Goal: Use online tool/utility: Utilize a website feature to perform a specific function

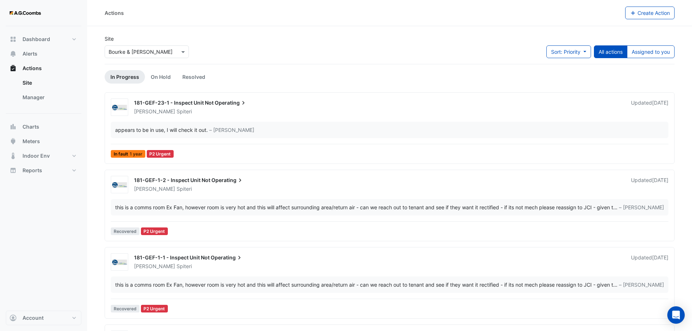
click at [143, 51] on input "text" at bounding box center [140, 52] width 62 height 8
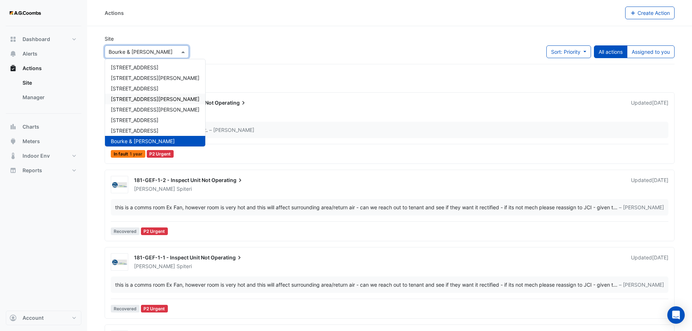
click at [130, 98] on span "[STREET_ADDRESS][PERSON_NAME]" at bounding box center [155, 99] width 89 height 6
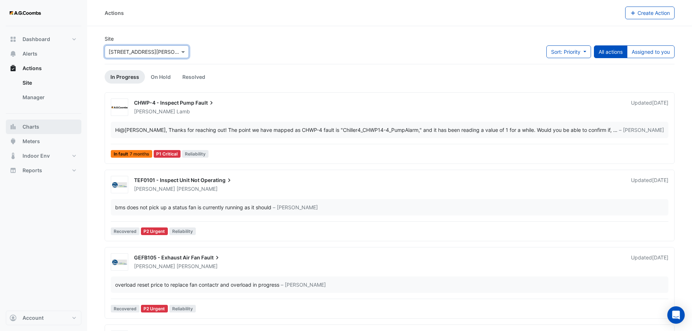
drag, startPoint x: 49, startPoint y: 128, endPoint x: 52, endPoint y: 121, distance: 7.0
click at [49, 128] on button "Charts" at bounding box center [44, 127] width 76 height 15
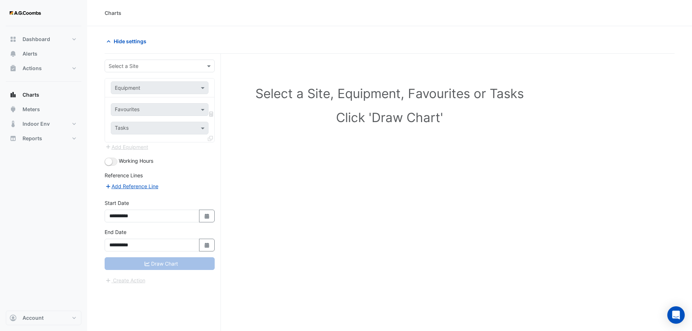
click at [202, 92] on div "Equipment" at bounding box center [160, 87] width 98 height 13
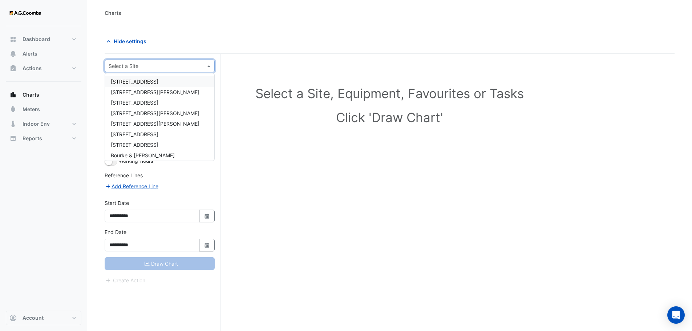
click at [188, 70] on div "Select a Site" at bounding box center [160, 66] width 110 height 13
click at [139, 115] on span "[STREET_ADDRESS][PERSON_NAME]" at bounding box center [155, 113] width 89 height 6
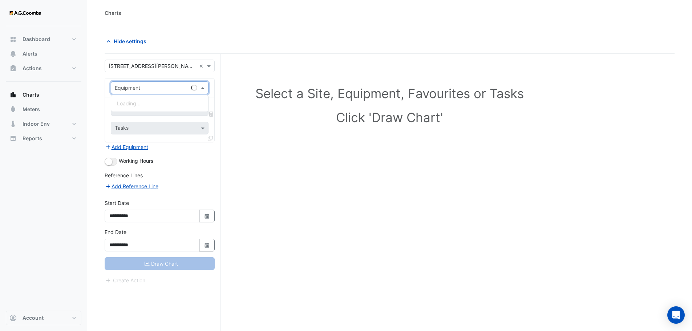
click at [154, 90] on input "text" at bounding box center [152, 88] width 75 height 8
type input "****"
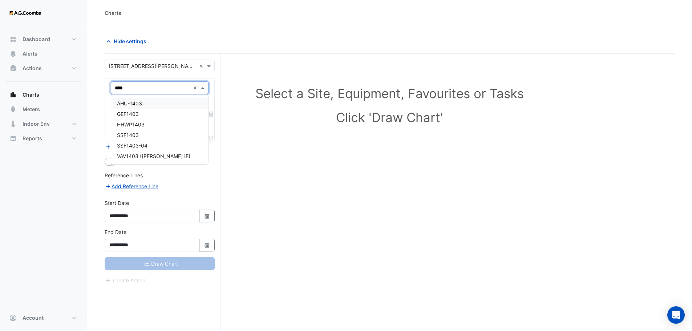
click at [166, 108] on div "AHU-1403" at bounding box center [159, 103] width 97 height 11
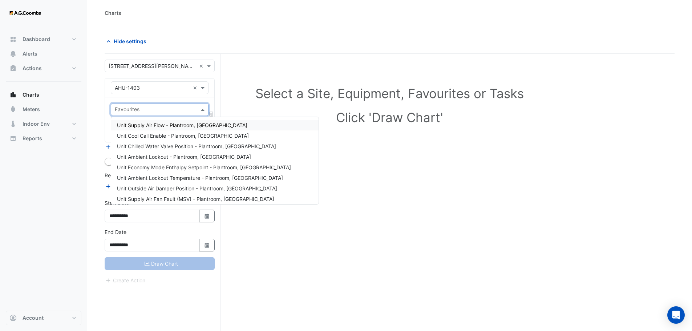
click at [173, 109] on input "text" at bounding box center [155, 111] width 81 height 8
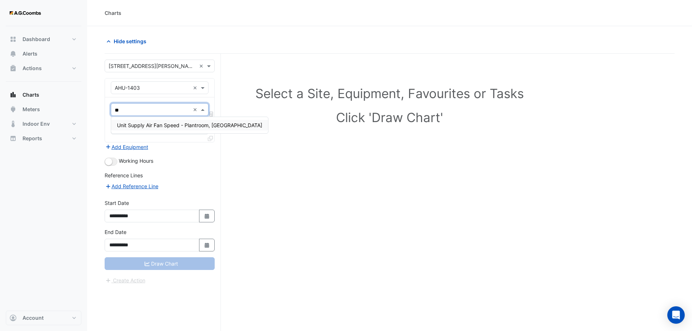
type input "*"
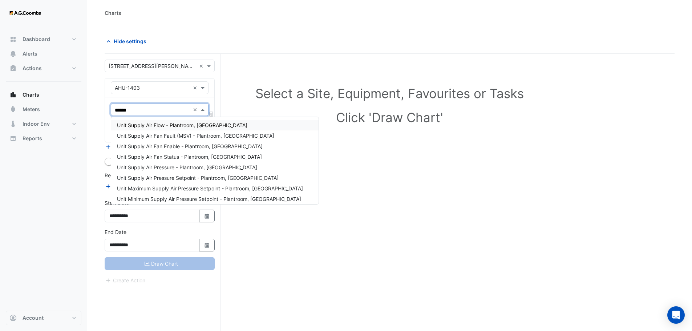
drag, startPoint x: 137, startPoint y: 111, endPoint x: 117, endPoint y: 108, distance: 20.5
click at [117, 108] on input "******" at bounding box center [152, 111] width 75 height 8
type input "*"
type input "**********"
click at [181, 156] on span "Unit Supply Air Temperature - Plantroom, [GEOGRAPHIC_DATA]" at bounding box center [192, 157] width 150 height 6
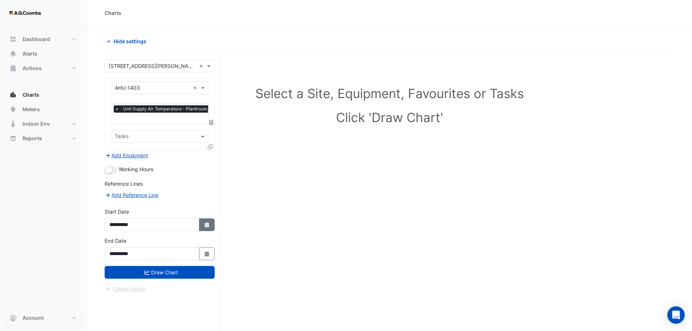
click at [206, 224] on icon "button" at bounding box center [207, 224] width 4 height 5
select select "*"
select select "****"
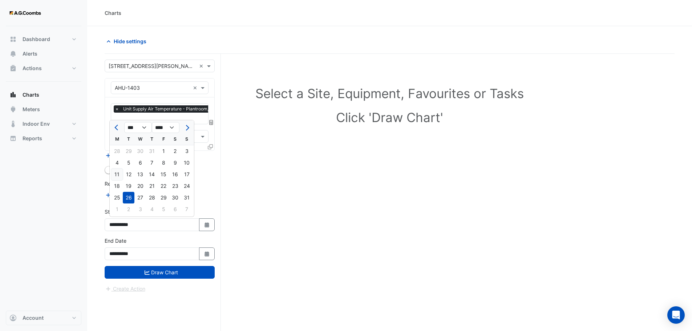
click at [119, 174] on div "11" at bounding box center [117, 175] width 12 height 12
type input "**********"
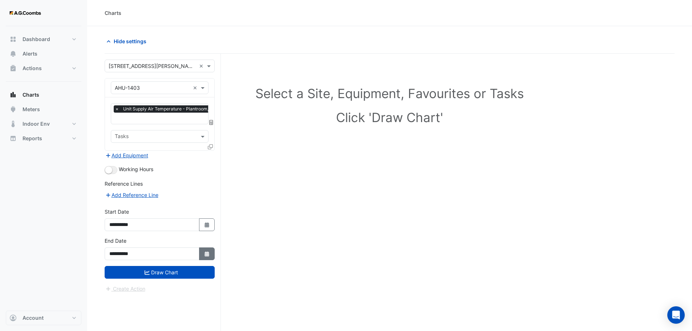
click at [202, 251] on button "Select Date" at bounding box center [207, 254] width 16 height 13
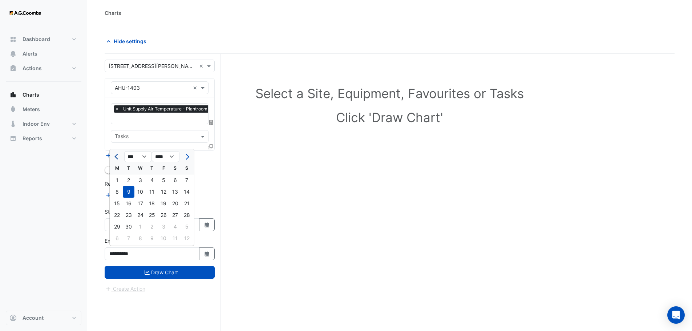
click at [117, 157] on span "Previous month" at bounding box center [117, 156] width 5 height 5
select select "*"
click at [114, 204] on div "11" at bounding box center [117, 204] width 12 height 12
type input "**********"
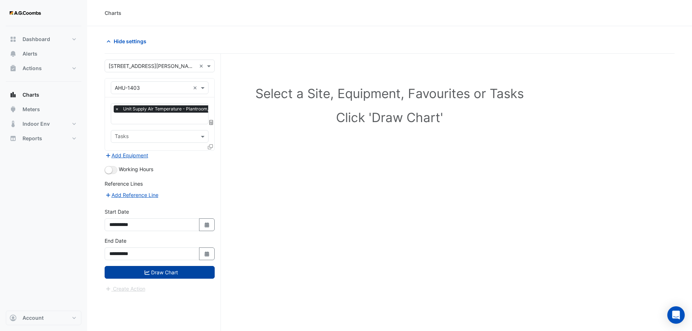
click at [154, 271] on button "Draw Chart" at bounding box center [160, 272] width 110 height 13
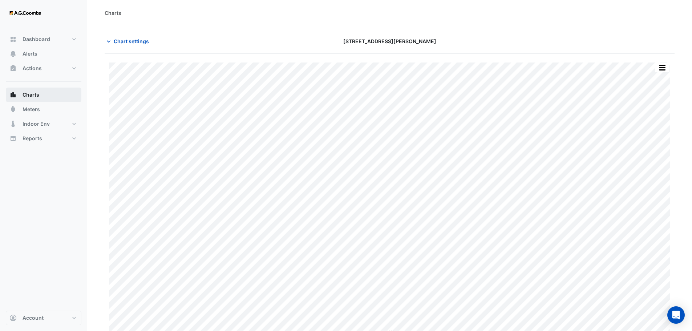
click at [56, 93] on button "Charts" at bounding box center [44, 95] width 76 height 15
click at [137, 41] on span "Chart settings" at bounding box center [131, 41] width 35 height 8
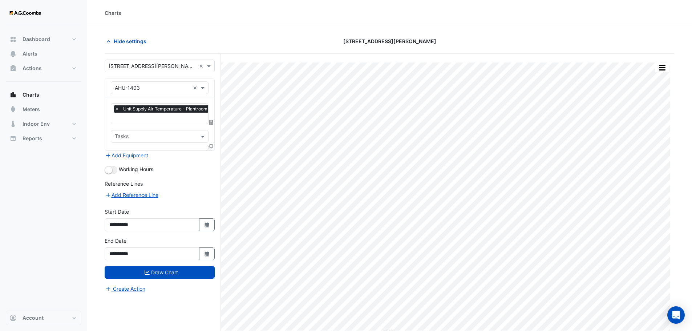
click at [212, 145] on icon at bounding box center [210, 146] width 5 height 5
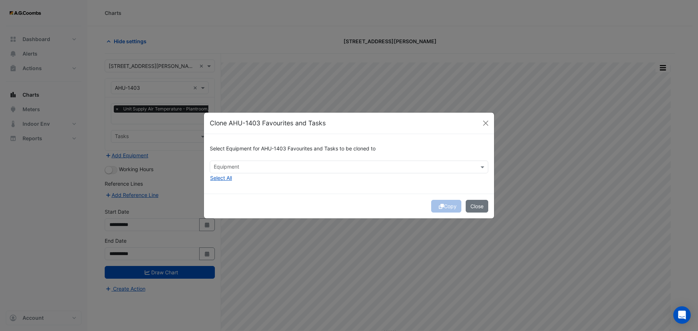
click at [252, 161] on div "Equipment" at bounding box center [349, 167] width 278 height 13
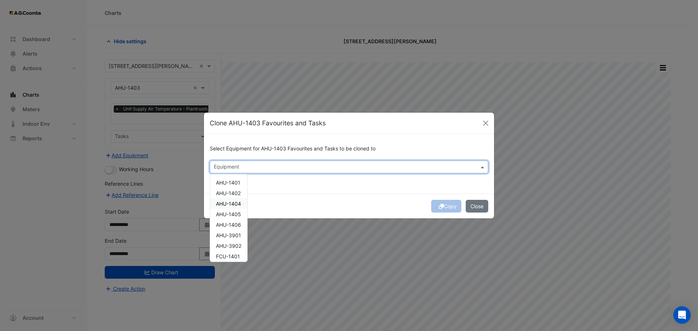
click at [239, 202] on span "AHU-1404" at bounding box center [228, 204] width 25 height 6
click at [330, 182] on div "Select Equipment for AHU-1403 Favourites and Tasks to be cloned to Equipment × …" at bounding box center [349, 163] width 290 height 59
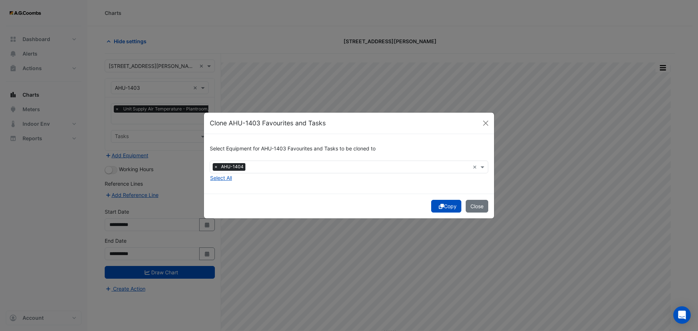
drag, startPoint x: 443, startPoint y: 207, endPoint x: 427, endPoint y: 193, distance: 21.7
click at [443, 207] on button "Copy" at bounding box center [446, 206] width 30 height 13
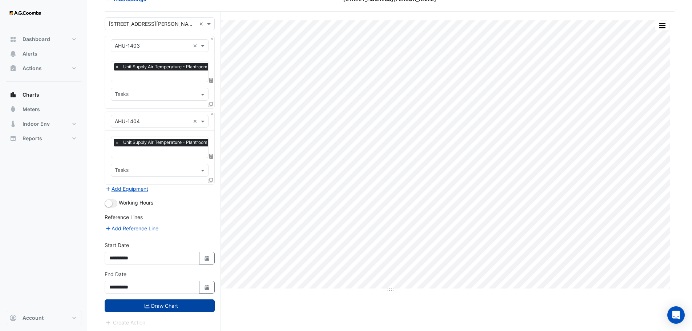
click at [164, 306] on button "Draw Chart" at bounding box center [160, 306] width 110 height 13
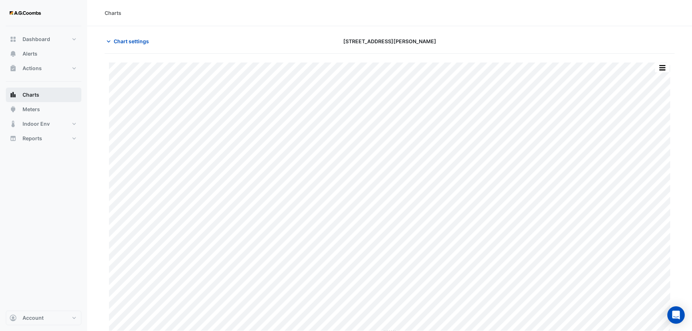
click at [64, 99] on button "Charts" at bounding box center [44, 95] width 76 height 15
click at [134, 39] on span "Chart settings" at bounding box center [131, 41] width 35 height 8
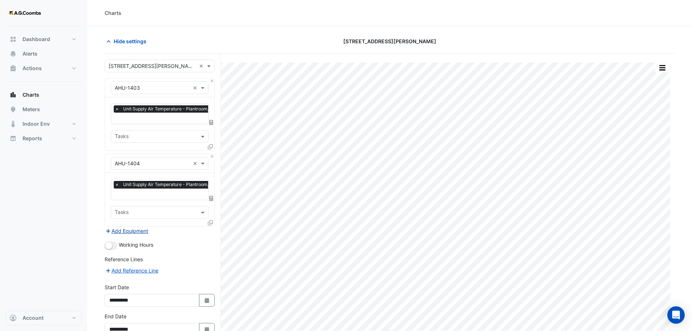
click at [144, 230] on button "Add Equipment" at bounding box center [127, 231] width 44 height 8
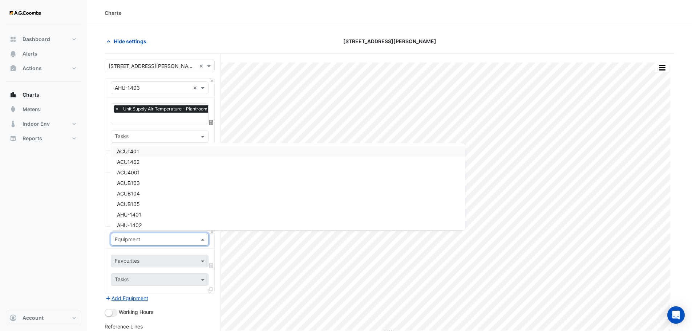
click at [138, 238] on input "text" at bounding box center [152, 240] width 75 height 8
click at [156, 191] on div "Boiler-14-1" at bounding box center [288, 188] width 354 height 11
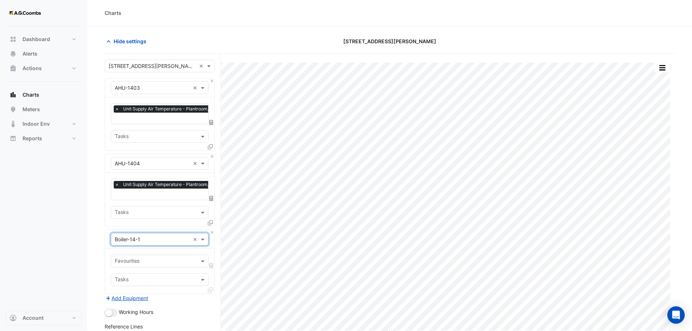
click at [172, 258] on input "text" at bounding box center [155, 262] width 81 height 8
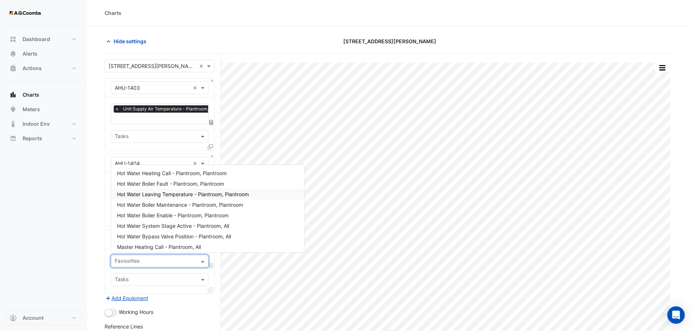
click at [176, 194] on span "Hot Water Leaving Temperature - Plantroom, Plantroom" at bounding box center [183, 194] width 132 height 6
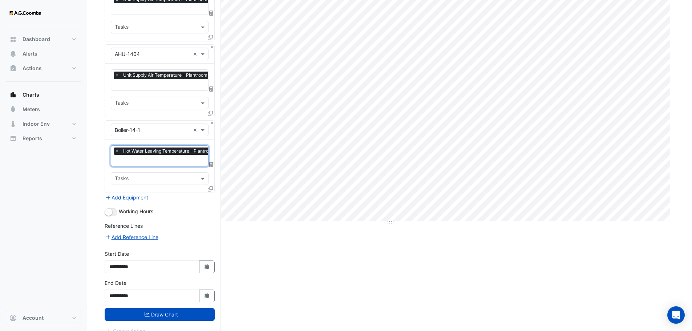
scroll to position [117, 0]
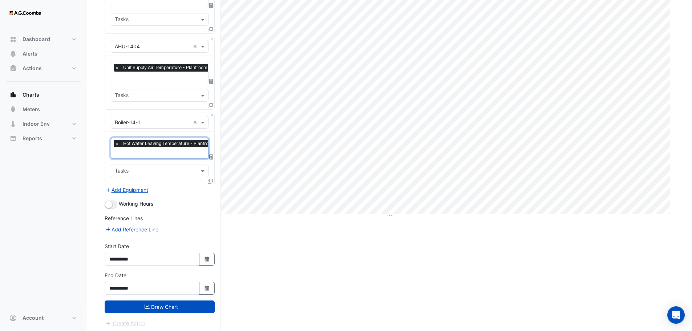
drag, startPoint x: 143, startPoint y: 304, endPoint x: 145, endPoint y: 299, distance: 5.4
click at [143, 305] on button "Draw Chart" at bounding box center [160, 307] width 110 height 13
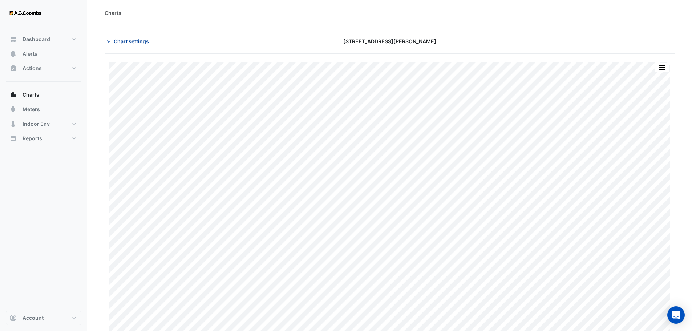
click at [124, 43] on span "Chart settings" at bounding box center [131, 41] width 35 height 8
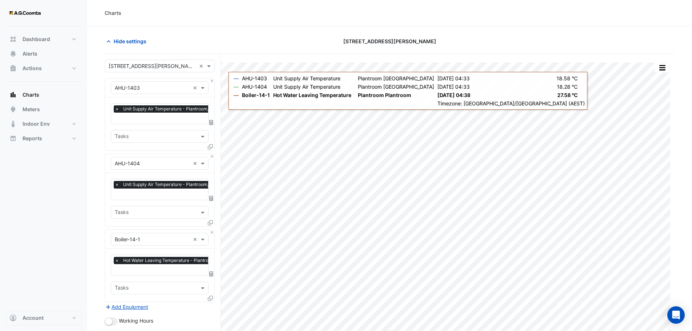
click at [211, 146] on icon at bounding box center [210, 146] width 5 height 5
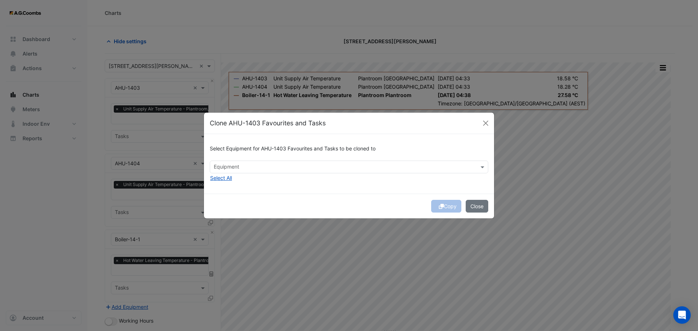
click at [264, 162] on div "Equipment" at bounding box center [343, 166] width 266 height 11
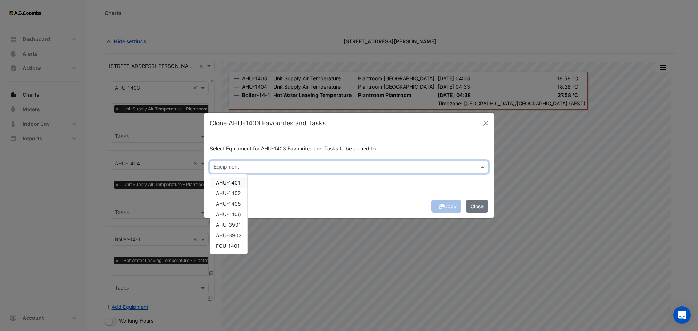
click at [238, 181] on span "AHU-1401" at bounding box center [228, 183] width 24 height 6
click at [235, 191] on span "AHU-1402" at bounding box center [228, 193] width 25 height 6
click at [238, 206] on span "AHU-1405" at bounding box center [228, 204] width 25 height 6
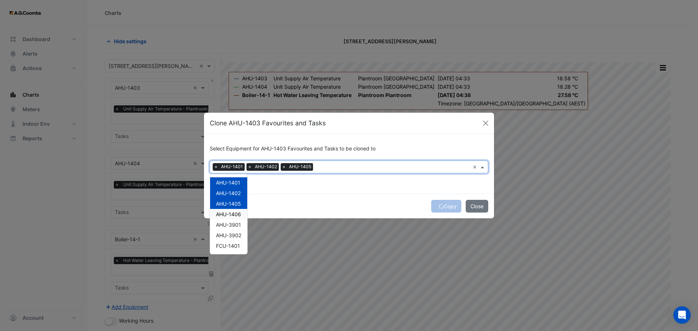
click at [234, 212] on span "AHU-1406" at bounding box center [228, 214] width 25 height 6
click at [444, 207] on div "Copy Close" at bounding box center [349, 206] width 290 height 25
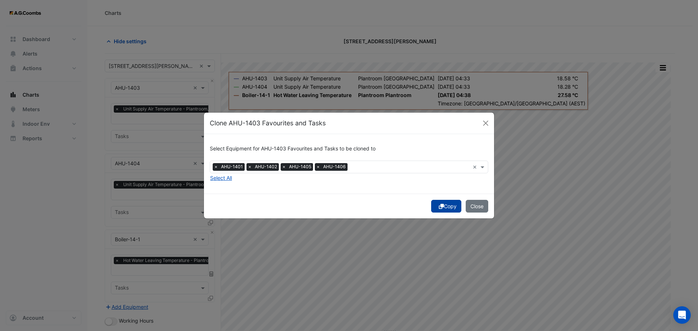
click at [446, 205] on button "Copy" at bounding box center [446, 206] width 30 height 13
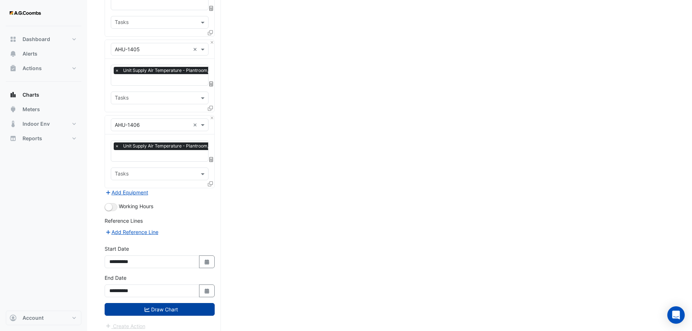
click at [167, 303] on button "Draw Chart" at bounding box center [160, 309] width 110 height 13
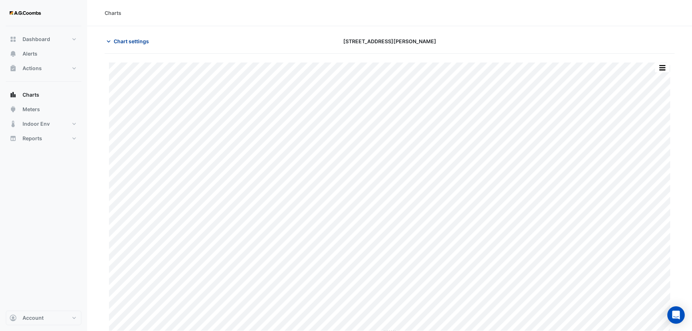
click at [146, 42] on span "Chart settings" at bounding box center [131, 41] width 35 height 8
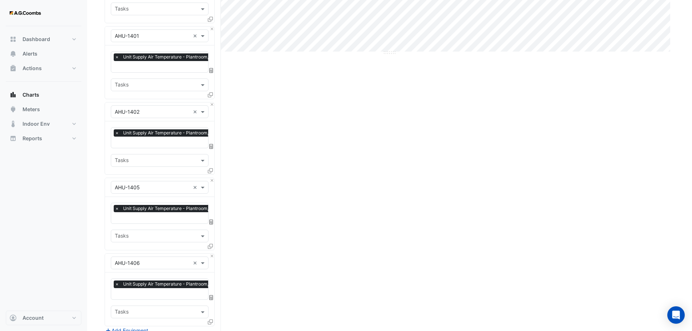
scroll to position [417, 0]
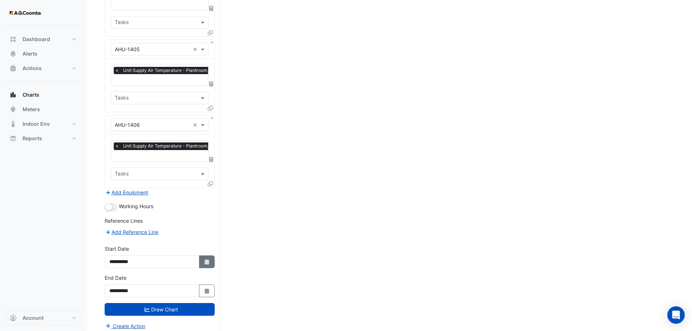
click at [208, 260] on icon "button" at bounding box center [207, 262] width 4 height 5
select select "*"
select select "****"
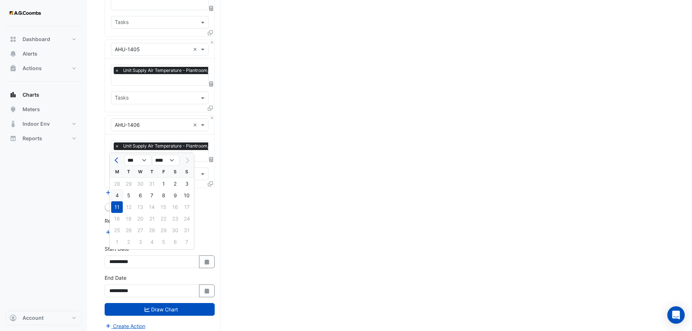
click at [117, 196] on div "4" at bounding box center [117, 196] width 12 height 12
type input "**********"
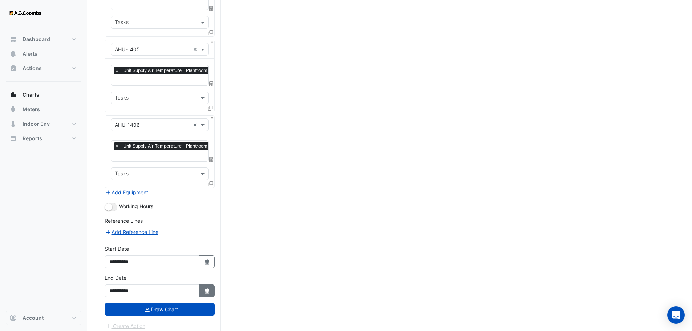
click at [207, 289] on icon "button" at bounding box center [207, 291] width 4 height 5
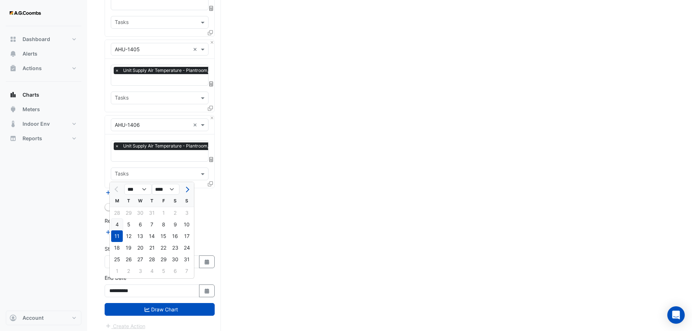
click at [116, 224] on div "4" at bounding box center [117, 225] width 12 height 12
type input "**********"
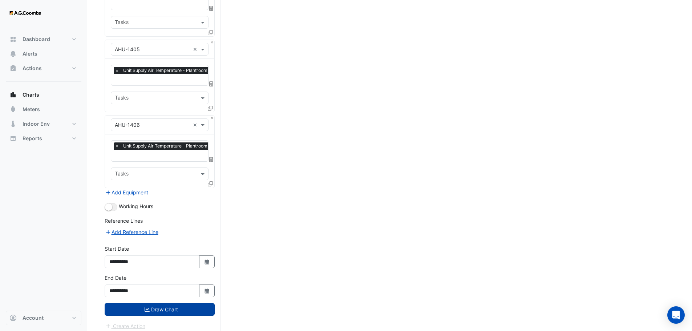
click at [156, 303] on button "Draw Chart" at bounding box center [160, 309] width 110 height 13
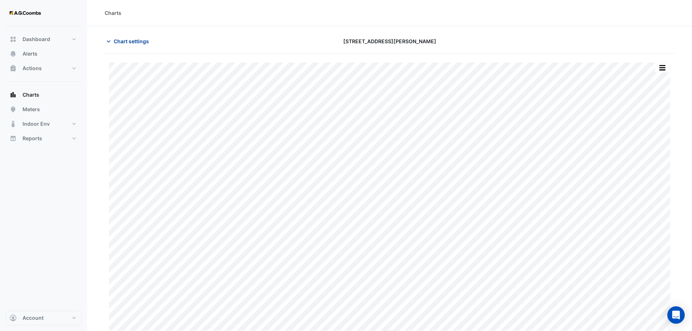
click at [140, 41] on span "Chart settings" at bounding box center [131, 41] width 35 height 8
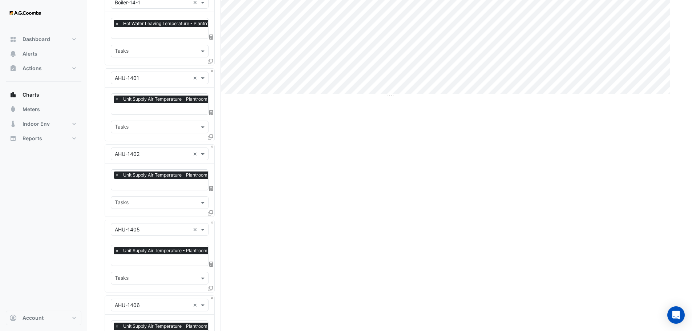
scroll to position [417, 0]
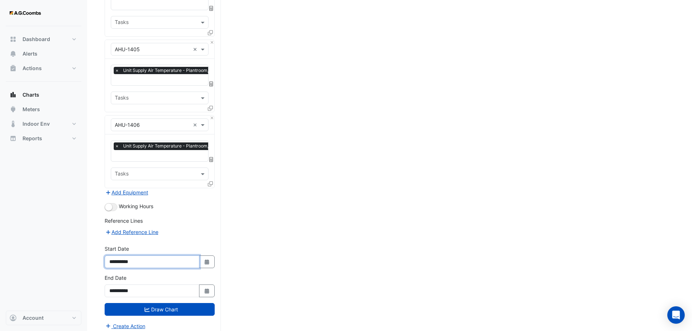
click at [198, 256] on input "**********" at bounding box center [152, 262] width 95 height 13
click at [201, 256] on button "Select Date" at bounding box center [207, 262] width 16 height 13
select select "*"
select select "****"
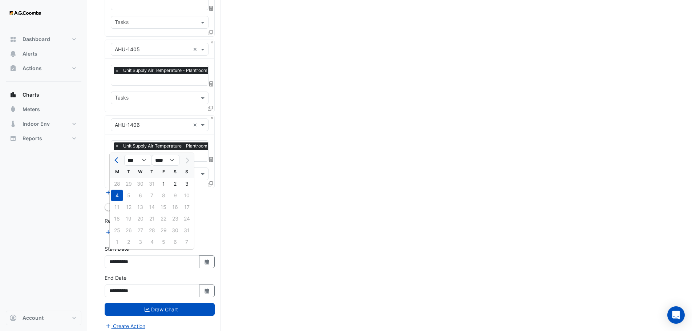
click at [117, 208] on div "11 12 13 14 15 16 17" at bounding box center [152, 207] width 84 height 12
click at [211, 256] on button "Select Date" at bounding box center [207, 262] width 16 height 13
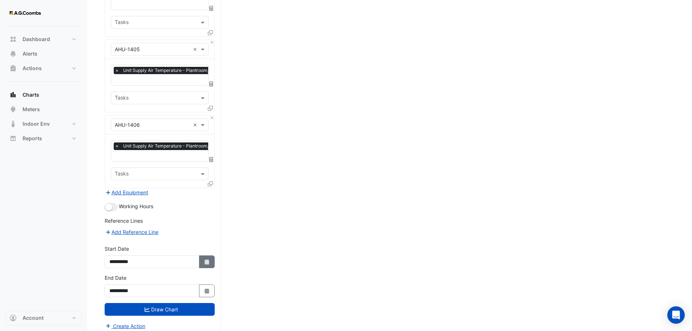
click at [206, 260] on icon "button" at bounding box center [207, 262] width 4 height 5
select select "*"
select select "****"
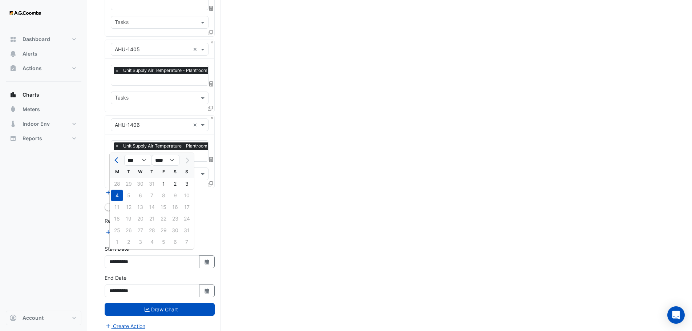
click at [118, 203] on div "11 12 13 14 15 16 17" at bounding box center [152, 207] width 84 height 12
click at [117, 162] on span "Previous month" at bounding box center [117, 160] width 5 height 5
click at [190, 162] on button "Next month" at bounding box center [186, 160] width 9 height 12
select select "*"
click at [190, 162] on div at bounding box center [187, 160] width 15 height 12
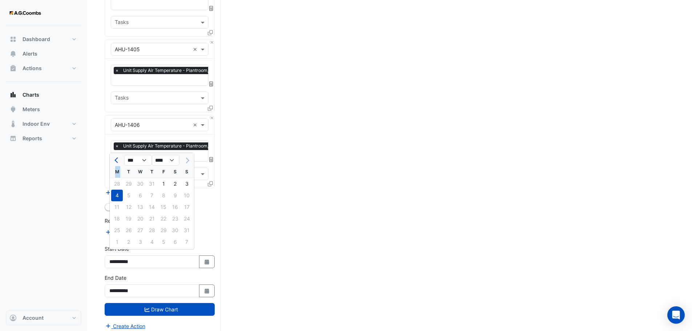
click at [190, 162] on div at bounding box center [187, 160] width 15 height 12
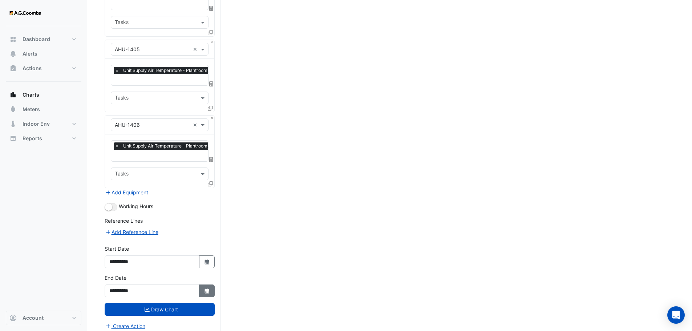
click at [212, 285] on button "Select Date" at bounding box center [207, 291] width 16 height 13
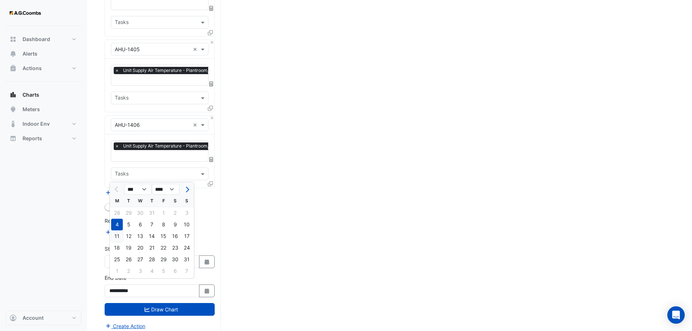
click at [119, 237] on div "11" at bounding box center [117, 236] width 12 height 12
type input "**********"
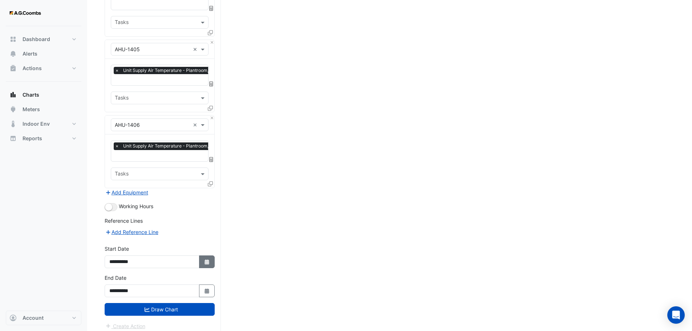
click at [209, 260] on icon "button" at bounding box center [207, 262] width 4 height 5
select select "*"
select select "****"
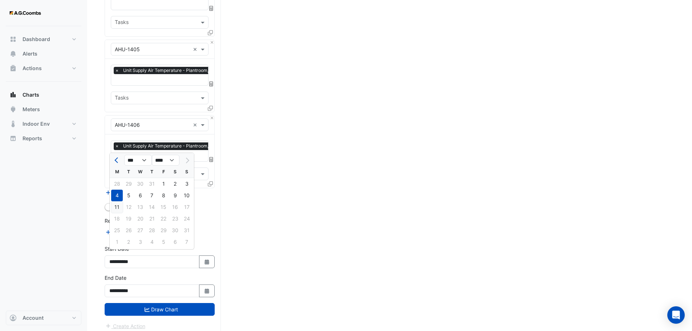
click at [119, 206] on div "11" at bounding box center [117, 207] width 12 height 12
type input "**********"
click at [150, 303] on button "Draw Chart" at bounding box center [160, 309] width 110 height 13
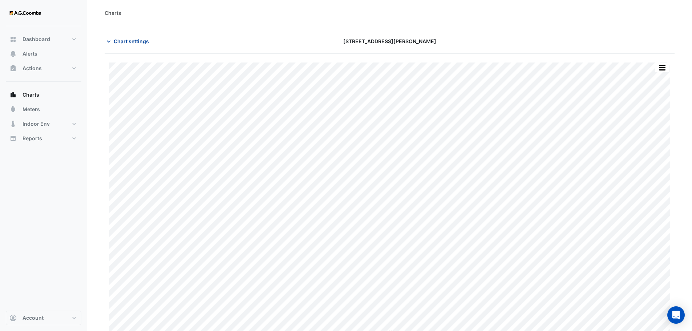
click at [131, 43] on span "Chart settings" at bounding box center [131, 41] width 35 height 8
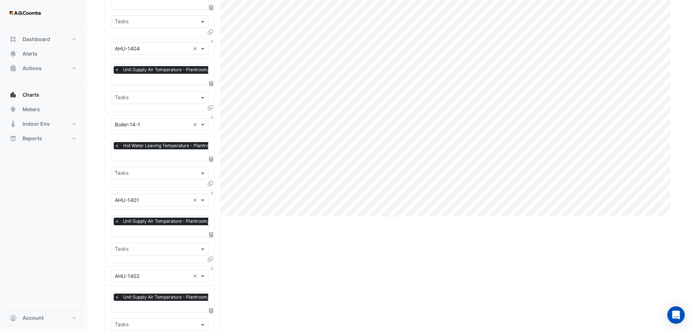
scroll to position [121, 0]
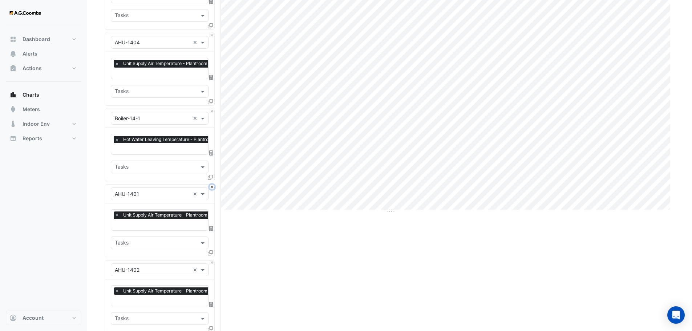
click at [211, 185] on button "Close" at bounding box center [212, 187] width 5 height 5
click at [212, 185] on button "Close" at bounding box center [212, 187] width 5 height 5
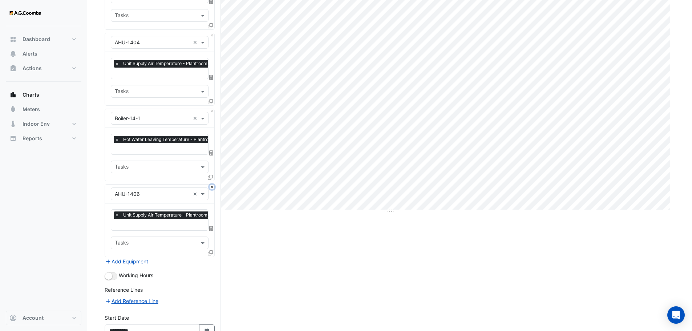
click at [212, 185] on button "Close" at bounding box center [212, 187] width 5 height 5
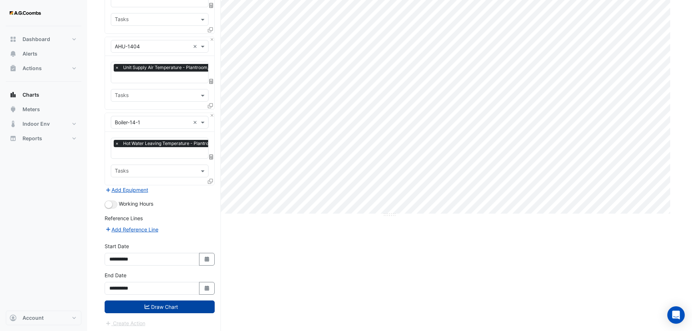
click at [154, 304] on button "Draw Chart" at bounding box center [160, 307] width 110 height 13
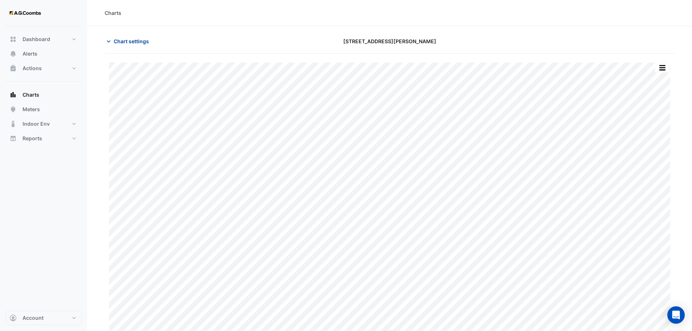
click at [142, 39] on span "Chart settings" at bounding box center [131, 41] width 35 height 8
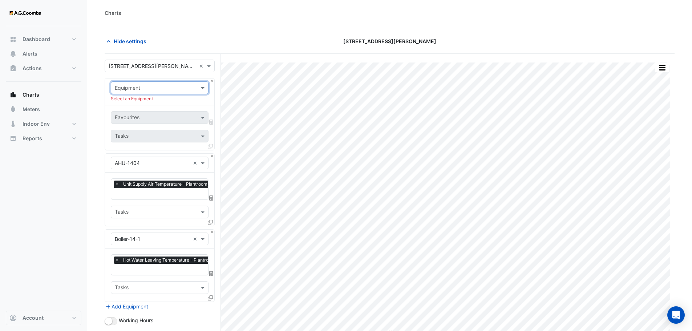
click at [209, 81] on div "Equipment Select an Equipment" at bounding box center [159, 92] width 109 height 27
click at [211, 81] on button "Close" at bounding box center [212, 81] width 5 height 5
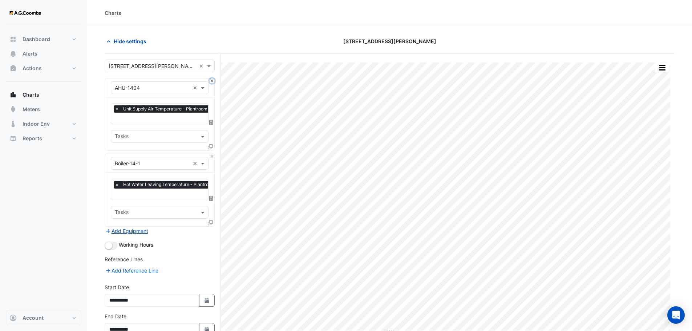
click at [211, 81] on button "Close" at bounding box center [212, 81] width 5 height 5
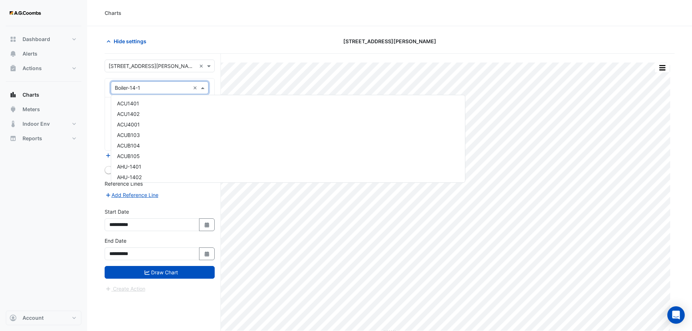
click at [169, 87] on input "text" at bounding box center [152, 88] width 75 height 8
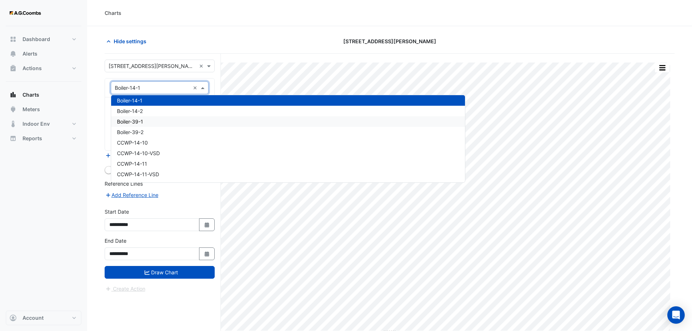
click at [164, 121] on div "Boiler-39-1" at bounding box center [288, 121] width 354 height 11
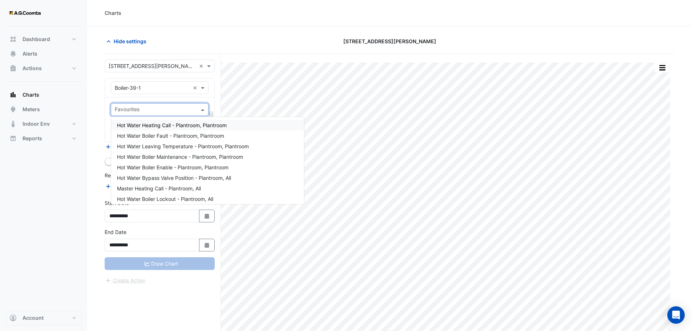
click at [162, 108] on input "text" at bounding box center [155, 111] width 81 height 8
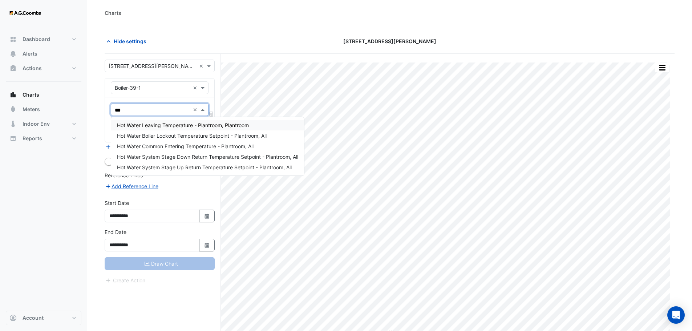
type input "****"
click at [161, 126] on span "Hot Water Leaving Temperature - Plantroom, Plantroom" at bounding box center [183, 125] width 132 height 6
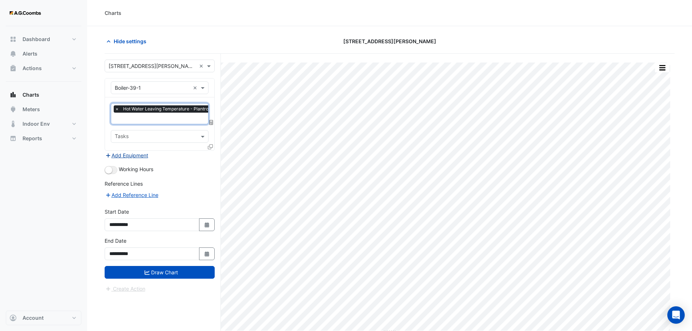
click at [143, 154] on button "Add Equipment" at bounding box center [127, 155] width 44 height 8
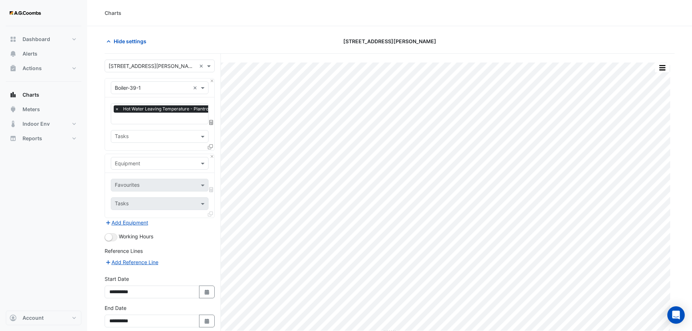
click at [137, 161] on input "text" at bounding box center [152, 164] width 75 height 8
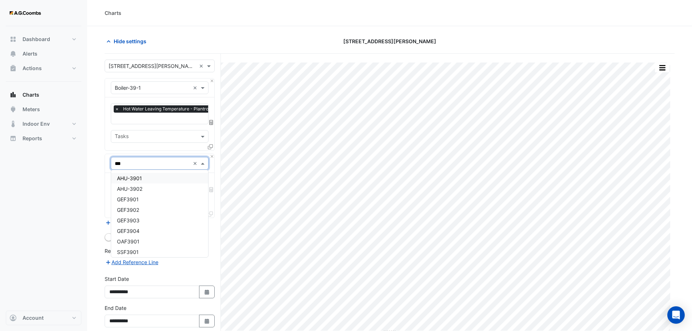
type input "****"
click at [134, 181] on span "AHU-3901" at bounding box center [129, 178] width 25 height 6
click at [146, 184] on input "text" at bounding box center [151, 186] width 73 height 8
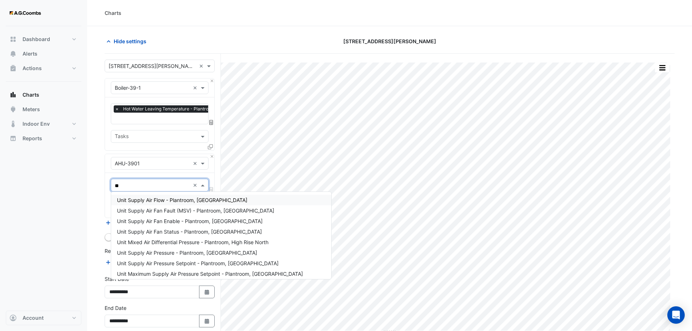
type input "***"
drag, startPoint x: 123, startPoint y: 182, endPoint x: 106, endPoint y: 181, distance: 17.1
click at [107, 181] on div "Favourites *** × Tasks" at bounding box center [159, 195] width 109 height 45
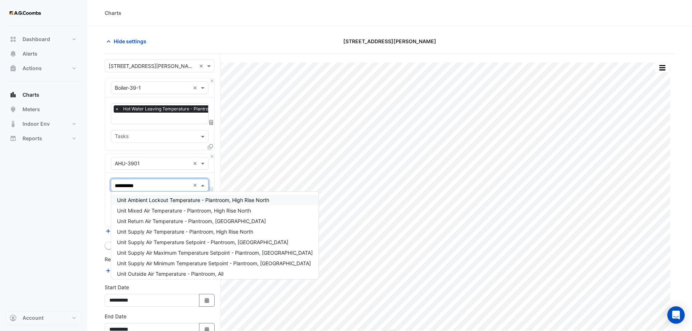
type input "**********"
click at [224, 233] on span "Unit Supply Air Temperature - Plantroom, High Rise North" at bounding box center [185, 232] width 136 height 6
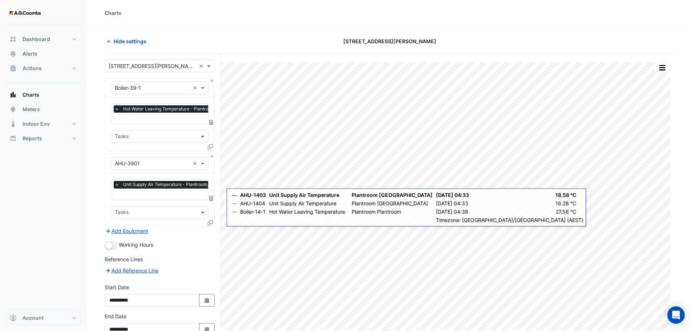
click at [212, 222] on icon at bounding box center [210, 222] width 5 height 5
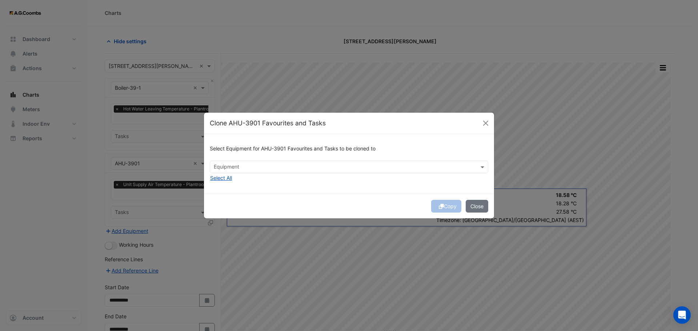
click at [258, 167] on input "text" at bounding box center [345, 168] width 262 height 8
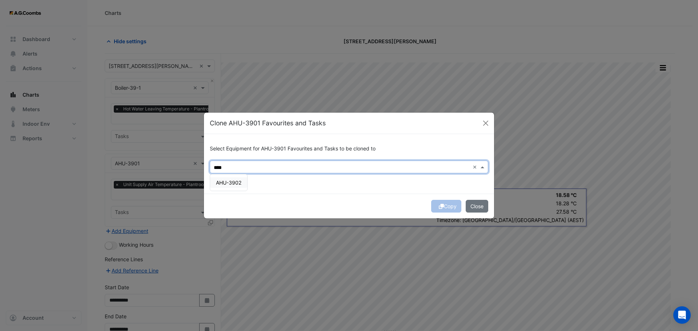
click at [239, 180] on span "AHU-3902" at bounding box center [228, 183] width 25 height 6
type input "****"
click at [440, 207] on div "Copy Close" at bounding box center [349, 206] width 290 height 25
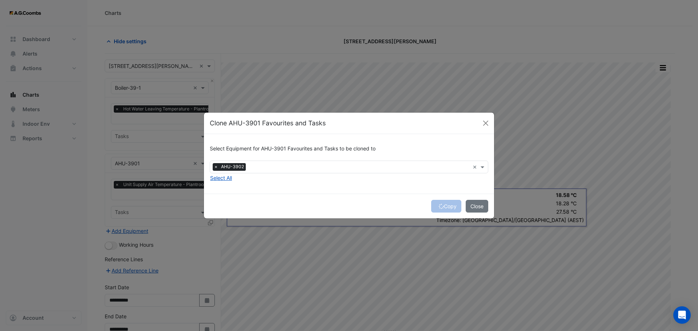
click at [446, 201] on div "Copy Close" at bounding box center [349, 206] width 290 height 25
click at [284, 167] on input "text" at bounding box center [359, 168] width 221 height 8
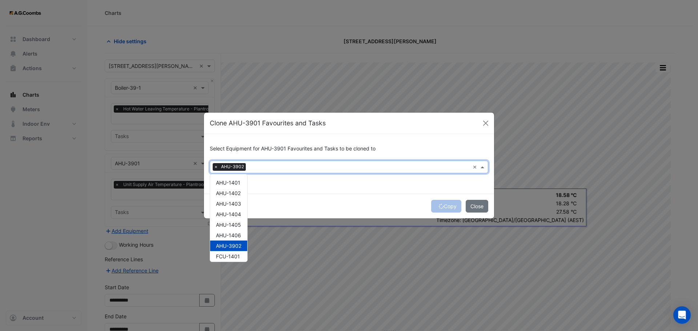
click at [456, 206] on div "Copy Close" at bounding box center [349, 206] width 290 height 25
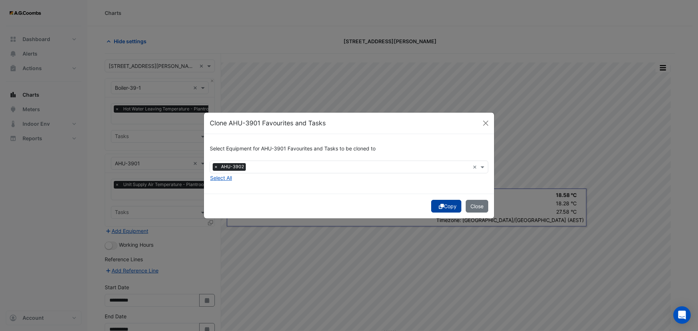
click at [451, 205] on button "Copy" at bounding box center [446, 206] width 30 height 13
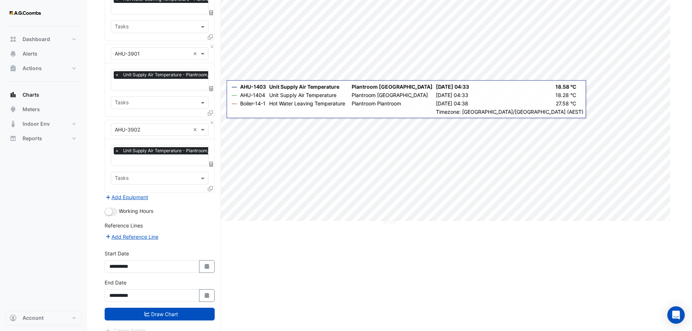
scroll to position [117, 0]
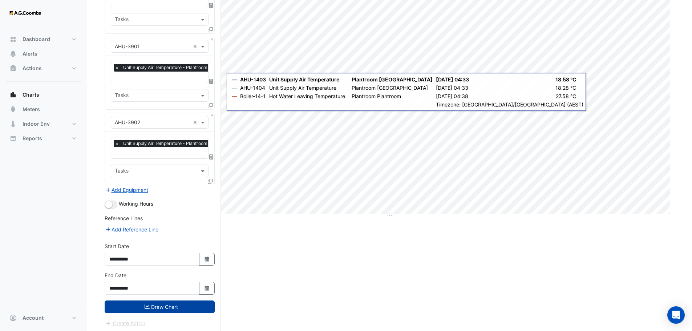
click at [149, 304] on button "Draw Chart" at bounding box center [160, 307] width 110 height 13
